Goal: Transaction & Acquisition: Purchase product/service

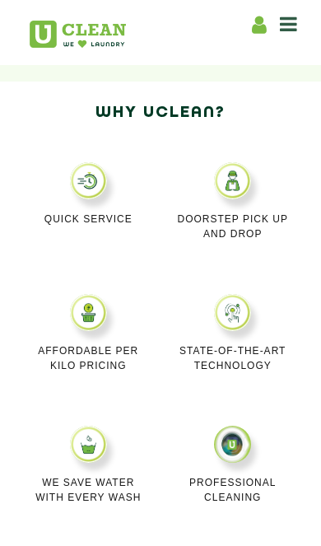
scroll to position [887, 0]
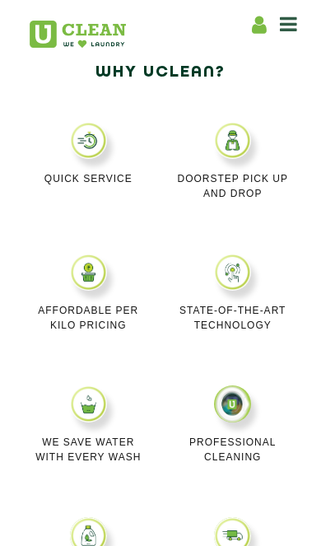
click at [82, 276] on img at bounding box center [88, 272] width 37 height 37
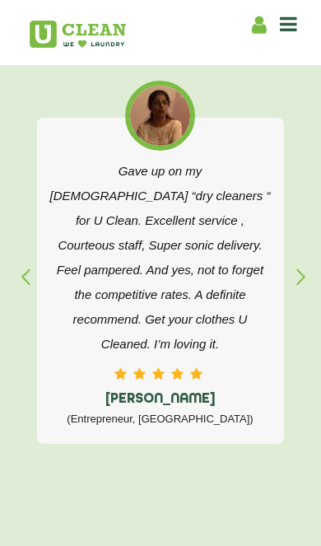
scroll to position [2636, 0]
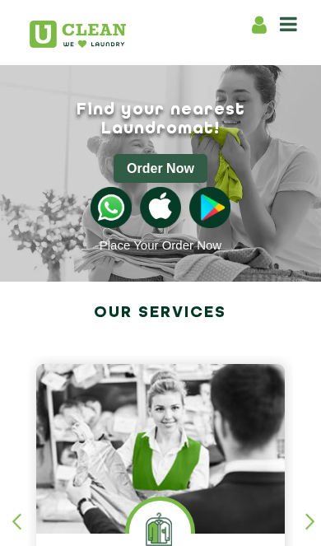
click at [149, 154] on button "Order Now" at bounding box center [161, 168] width 94 height 29
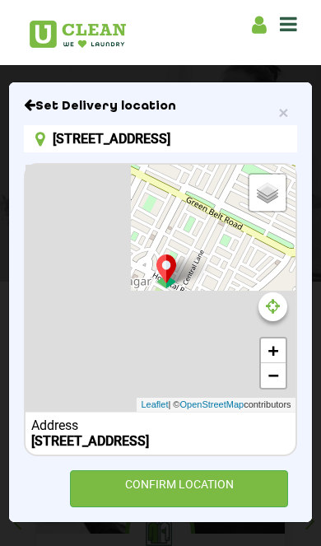
click at [77, 133] on input "8A/B, Gandhi Nagar, Jammu, 180004" at bounding box center [160, 138] width 273 height 27
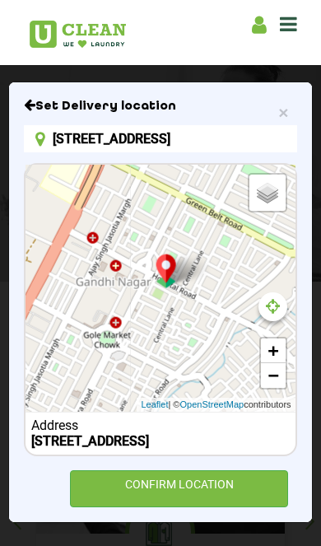
click at [72, 135] on input "8A/B, Gandhi Nagar, Jammu, 180004" at bounding box center [160, 138] width 273 height 27
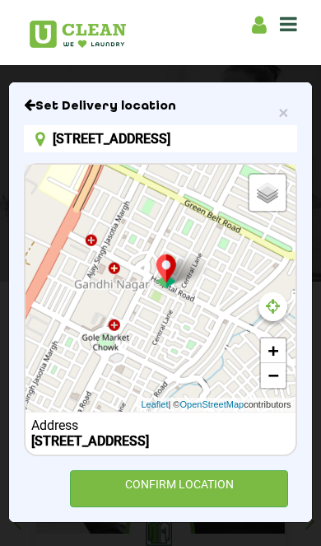
click at [84, 139] on input "8A/B, Gandhi Nagar, Jammu, 180004" at bounding box center [160, 138] width 273 height 27
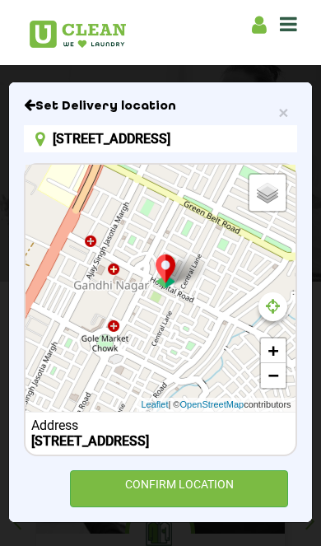
click at [39, 147] on input "8A/B, Gandhi Nagar, Jammu, 180004" at bounding box center [160, 138] width 273 height 27
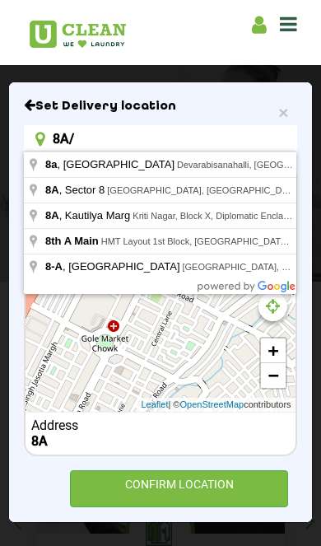
type input "8A"
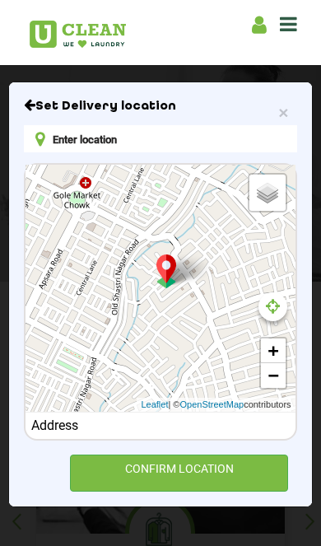
click at [70, 141] on input "text" at bounding box center [160, 138] width 273 height 27
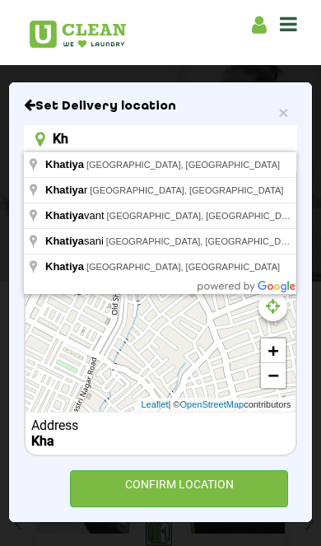
type input "K"
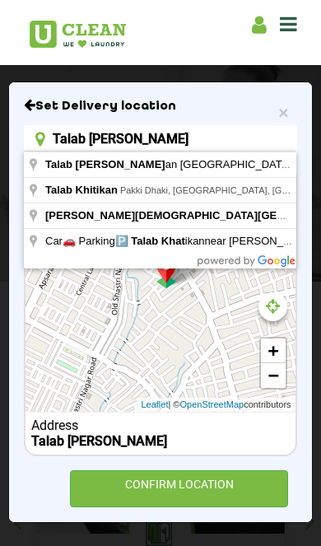
type input "Jamia Markazi Masjid khatbla jumma, Talab Khatikaan, Talab Khitikan, Pakki Dhak…"
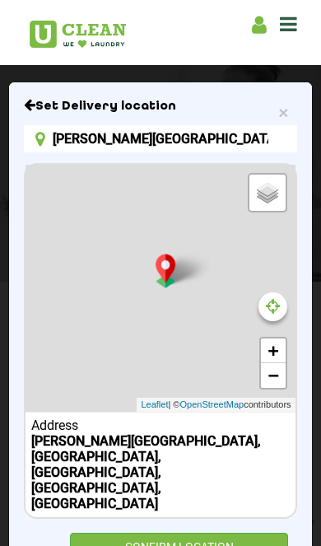
click at [215, 533] on div "CONFIRM LOCATION" at bounding box center [179, 551] width 218 height 37
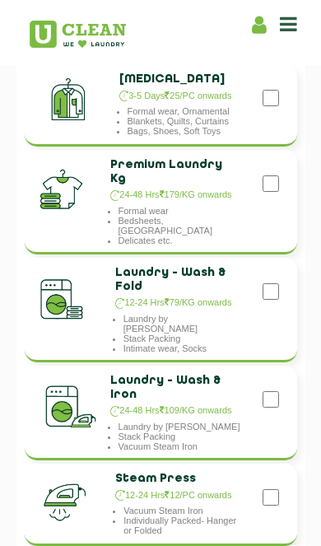
scroll to position [85, 2]
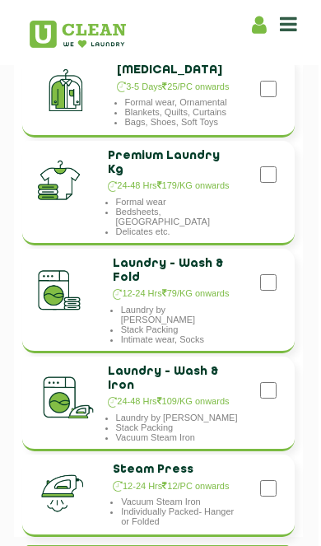
click at [271, 280] on input "checkbox" at bounding box center [268, 282] width 16 height 33
checkbox input "true"
click at [262, 382] on input "checkbox" at bounding box center [268, 390] width 16 height 33
checkbox input "true"
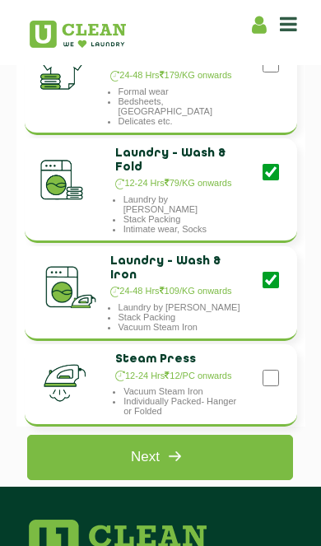
scroll to position [195, 0]
click at [176, 445] on img at bounding box center [175, 457] width 30 height 30
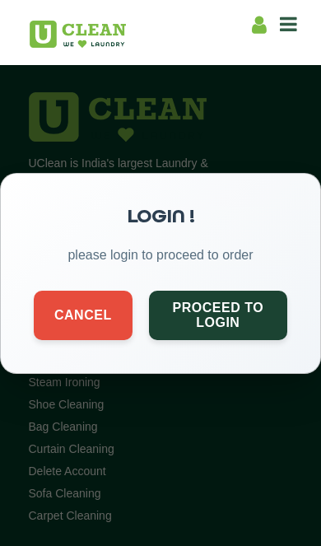
click at [241, 325] on button "Proceed to Login" at bounding box center [218, 314] width 138 height 49
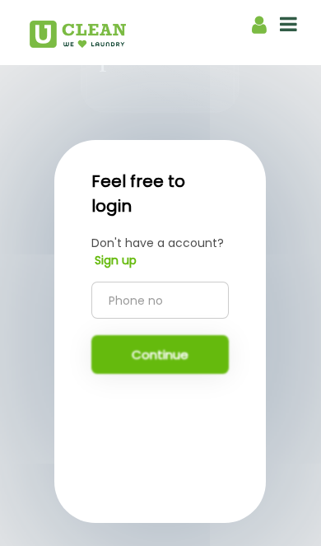
scroll to position [260, 0]
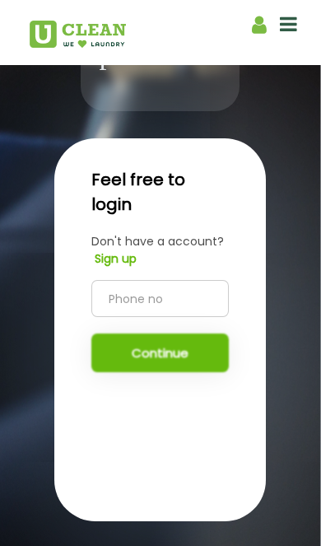
click at [204, 317] on input "tel" at bounding box center [160, 298] width 138 height 37
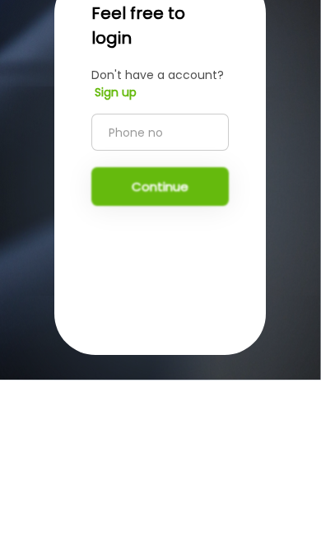
type input "7006018623"
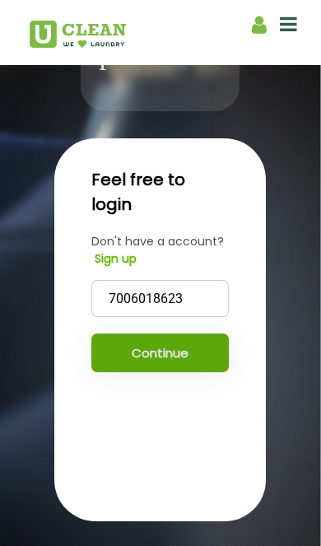
click at [210, 372] on button "Continue" at bounding box center [160, 353] width 138 height 39
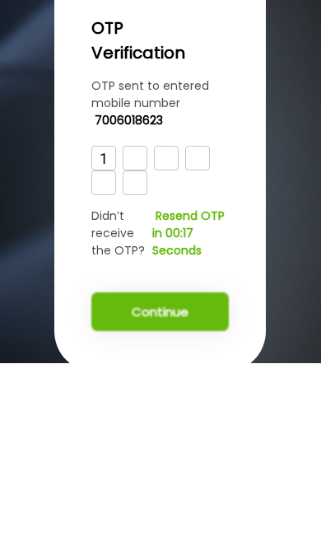
type input "1"
type input "5"
type input "2"
type input "5"
type input "4"
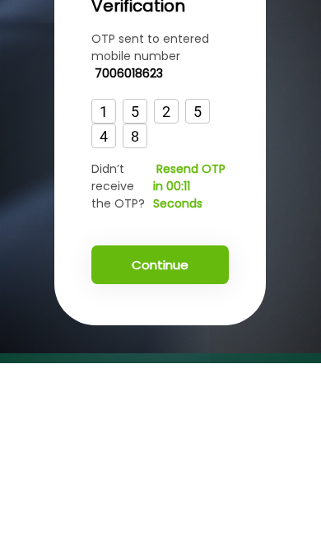
scroll to position [312, 0]
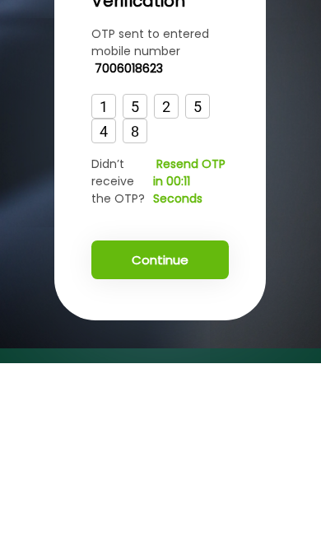
type input "8"
click at [203, 424] on button "Continue" at bounding box center [160, 443] width 138 height 39
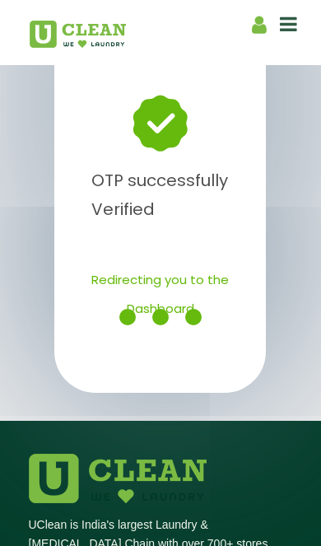
scroll to position [480, 0]
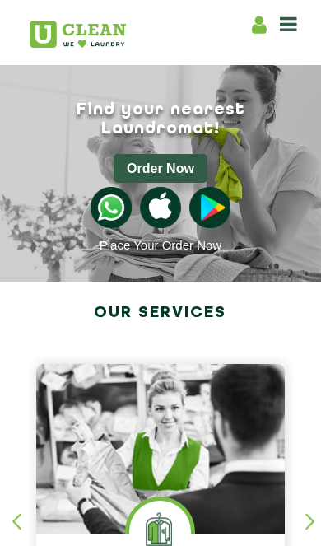
click at [311, 528] on div "button" at bounding box center [318, 535] width 25 height 45
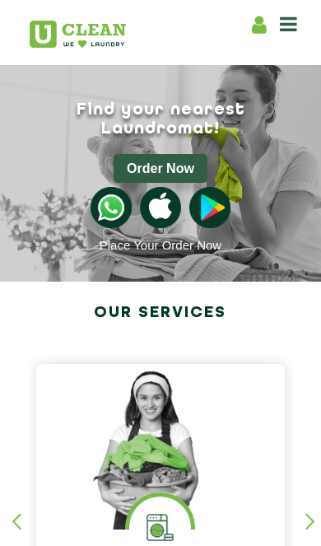
click at [309, 527] on div "button" at bounding box center [318, 535] width 25 height 45
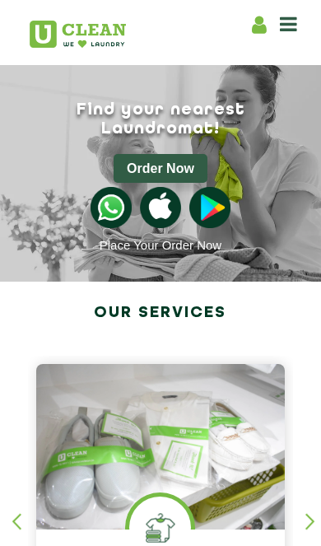
click at [183, 154] on button "Order Now" at bounding box center [161, 168] width 94 height 29
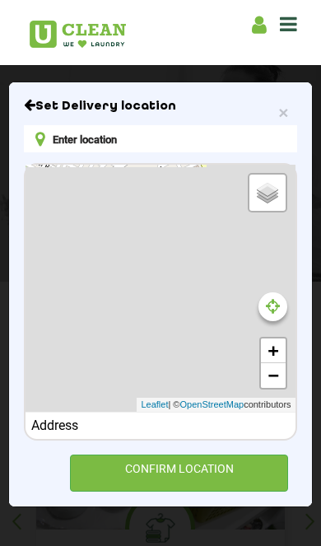
type input "8A/B, Gandhi Nagar, Jammu, 180004"
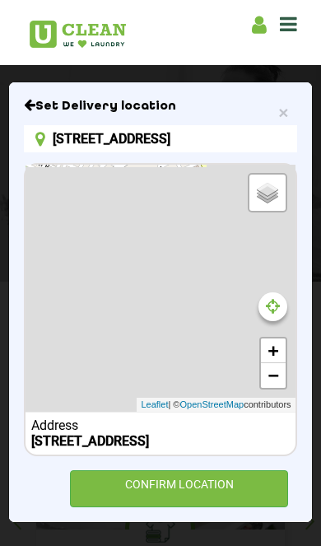
click at [256, 136] on input "8A/B, Gandhi Nagar, Jammu, 180004" at bounding box center [160, 138] width 273 height 27
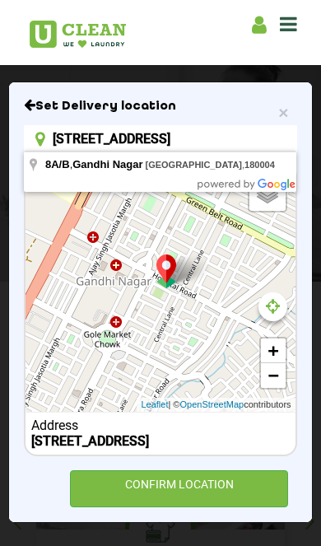
click at [280, 129] on input "8A/B, Gandhi Nagar, Jammu, 180004" at bounding box center [160, 138] width 273 height 27
click at [249, 136] on input "8A/B, Gandhi Nagar, Jammu, 180004" at bounding box center [160, 138] width 273 height 27
click at [283, 116] on span "×" at bounding box center [284, 112] width 10 height 19
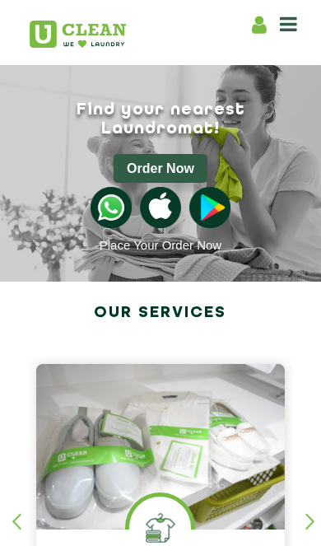
click at [128, 238] on link "Place Your Order Now" at bounding box center [161, 245] width 122 height 14
click at [107, 187] on img at bounding box center [111, 207] width 41 height 41
click at [292, 30] on icon at bounding box center [288, 24] width 17 height 20
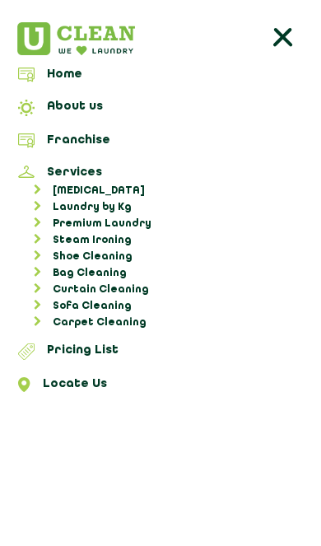
click at [51, 82] on link "Home" at bounding box center [161, 78] width 310 height 20
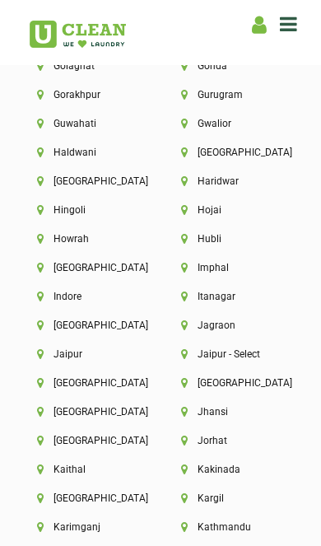
scroll to position [4293, 0]
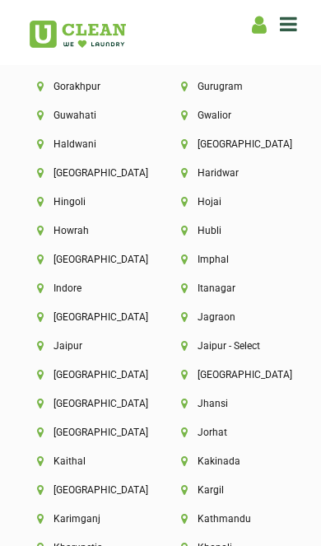
click at [68, 381] on li "Jammu" at bounding box center [89, 375] width 104 height 12
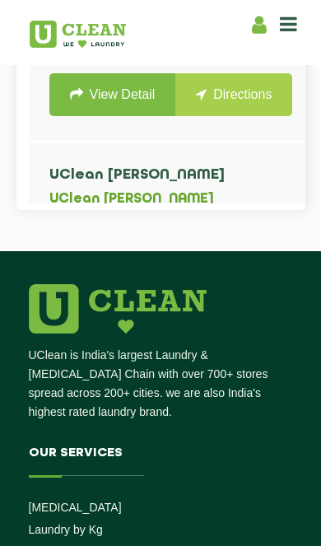
scroll to position [580, 0]
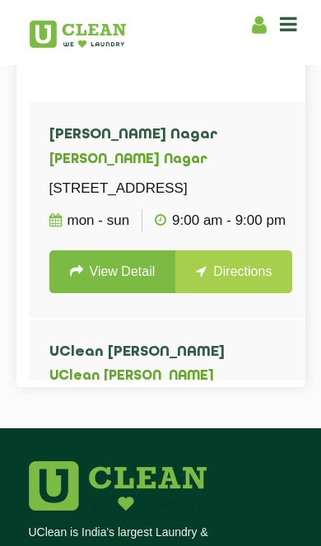
click at [293, 16] on icon at bounding box center [288, 24] width 17 height 20
